Goal: Task Accomplishment & Management: Manage account settings

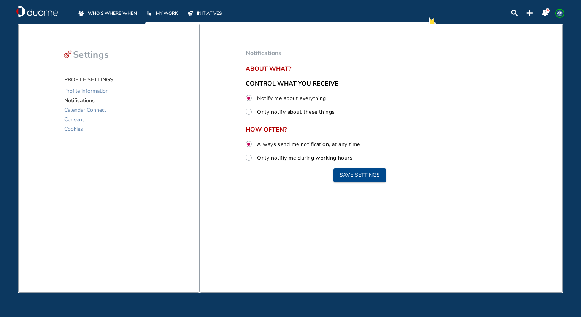
click at [121, 14] on span "WHO'S WHERE WHEN" at bounding box center [112, 14] width 49 height 8
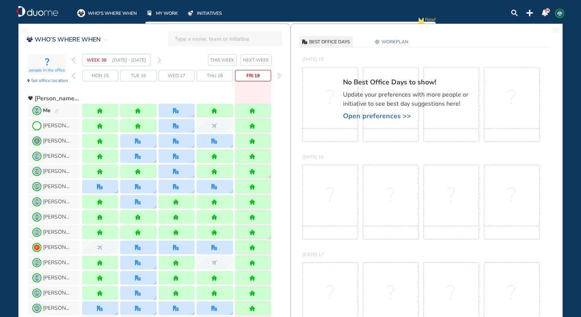
click at [279, 76] on img "forward day" at bounding box center [279, 76] width 3 height 6
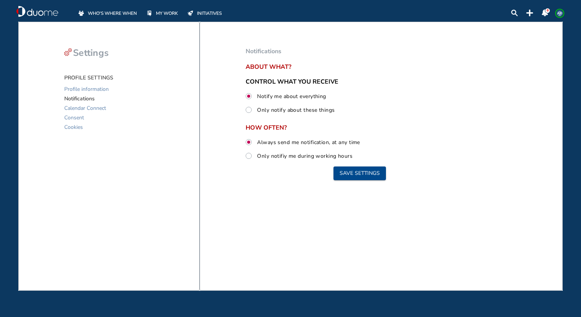
click at [106, 11] on span "WHO'S WHERE WHEN" at bounding box center [112, 14] width 49 height 8
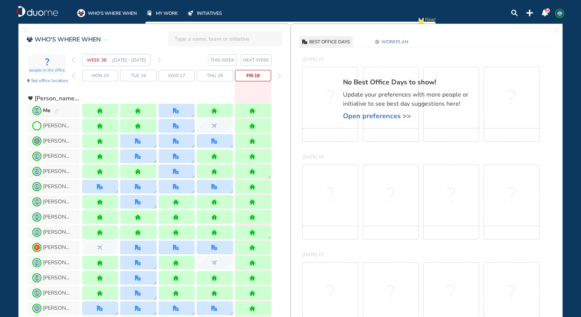
click at [278, 75] on img "forward day" at bounding box center [279, 76] width 3 height 6
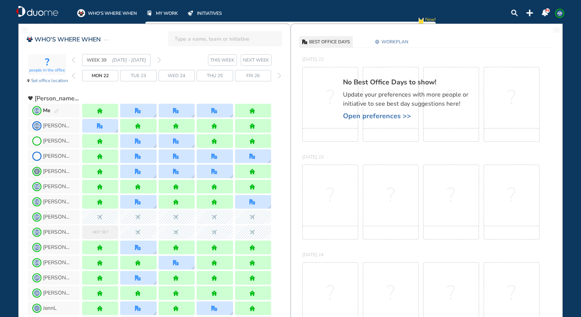
click at [397, 39] on span "WORKPLAN" at bounding box center [394, 42] width 27 height 8
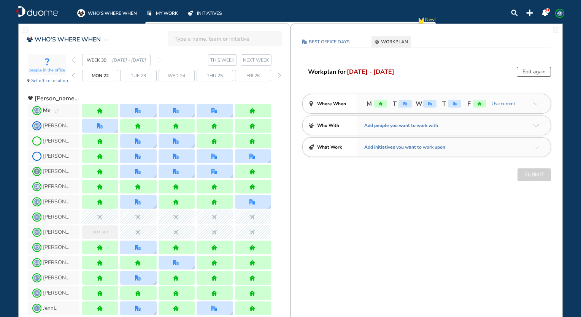
click at [533, 72] on button "Edit again" at bounding box center [534, 72] width 34 height 10
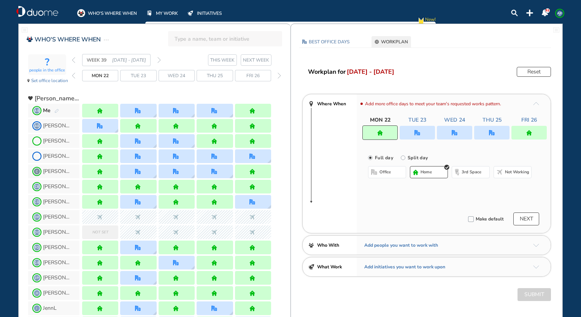
click at [410, 134] on div at bounding box center [417, 133] width 35 height 14
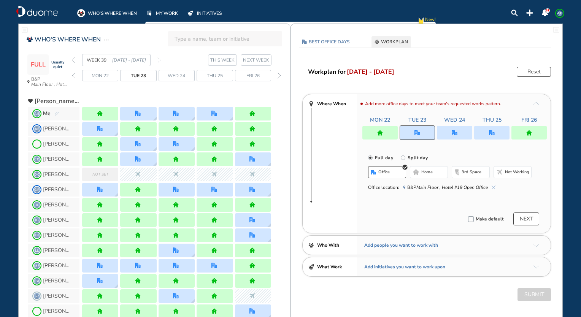
click at [425, 175] on span "home" at bounding box center [426, 172] width 11 height 6
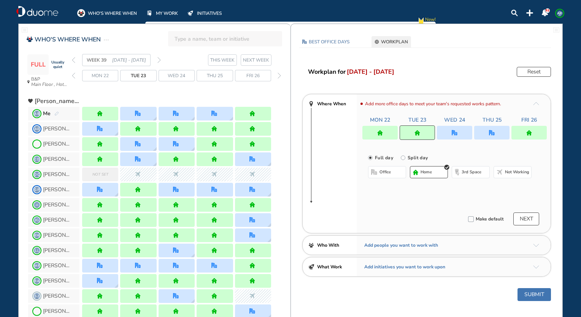
click at [494, 139] on div at bounding box center [491, 133] width 35 height 14
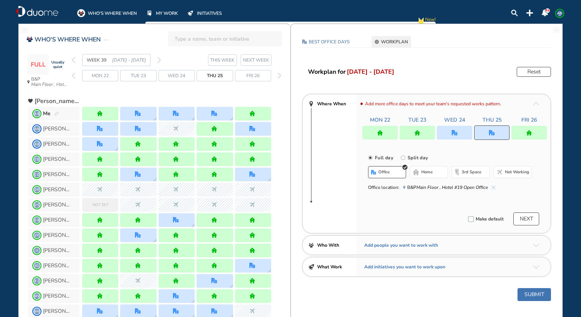
click at [421, 169] on button "home" at bounding box center [429, 172] width 38 height 12
click at [523, 219] on button "NEXT" at bounding box center [526, 219] width 26 height 13
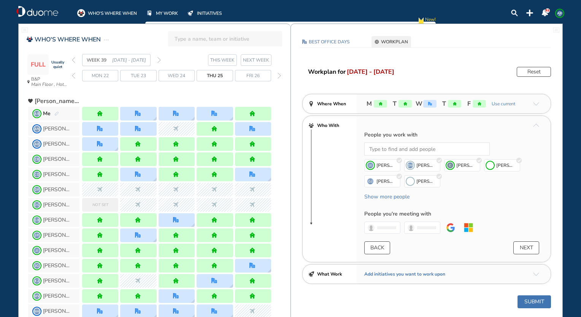
click at [522, 240] on div "People you work with Loading... [PERSON_NAME] [PERSON_NAME] J DH [PERSON_NAME] …" at bounding box center [454, 196] width 194 height 131
click at [522, 243] on button "NEXT" at bounding box center [526, 247] width 26 height 13
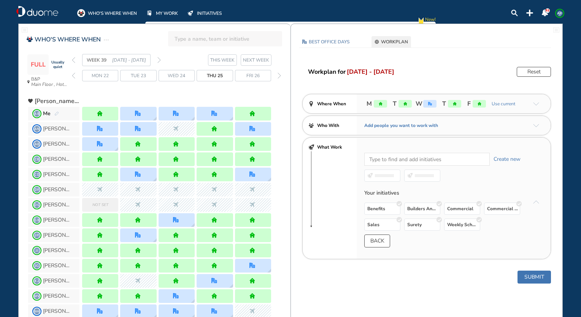
click at [534, 273] on button "Submit" at bounding box center [533, 277] width 33 height 13
